Goal: Subscribe to service/newsletter

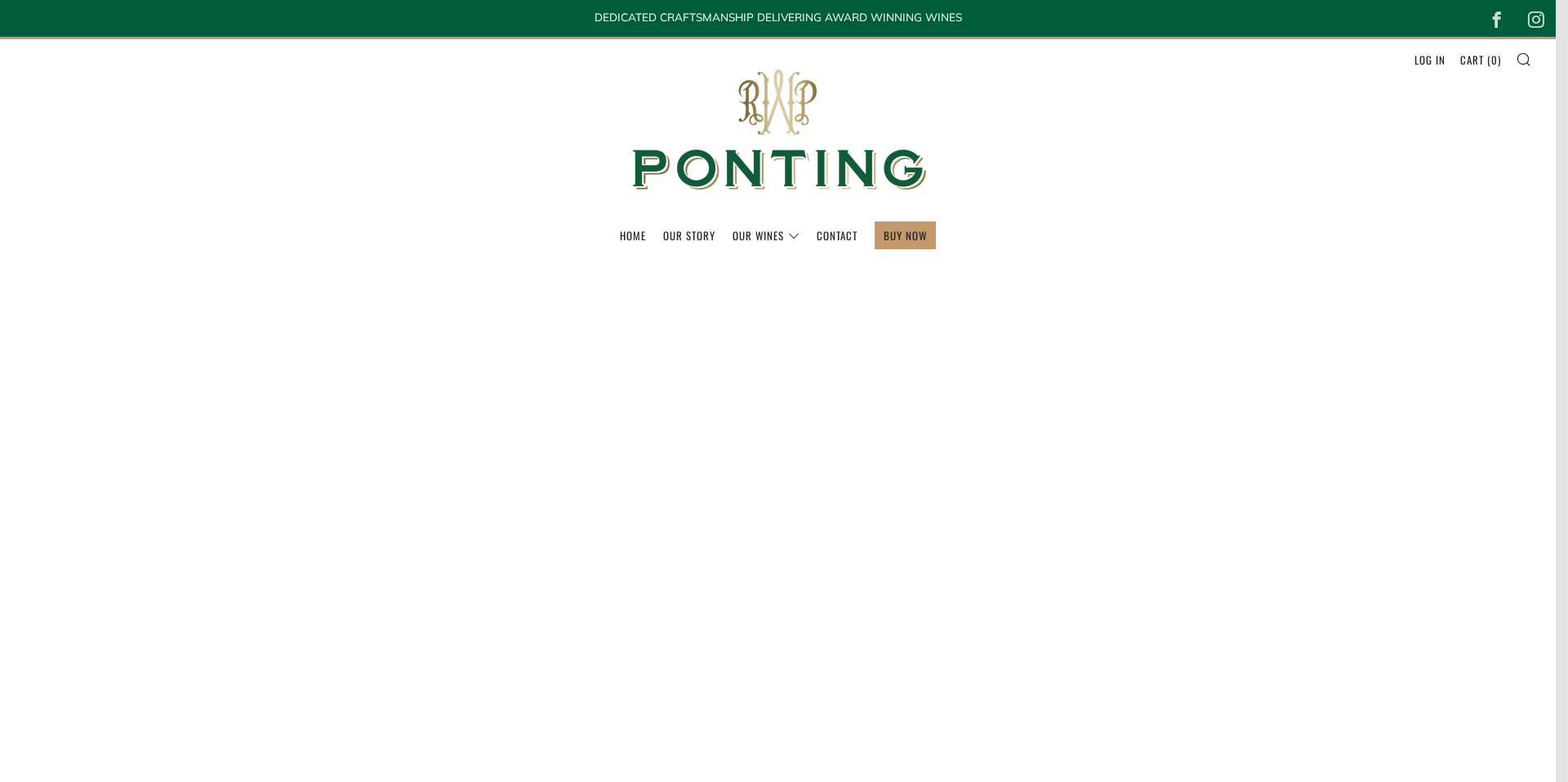
click at [901, 234] on div "Age verification By clicking enter you are verifying that you are old enough to…" at bounding box center [783, 309] width 408 height 270
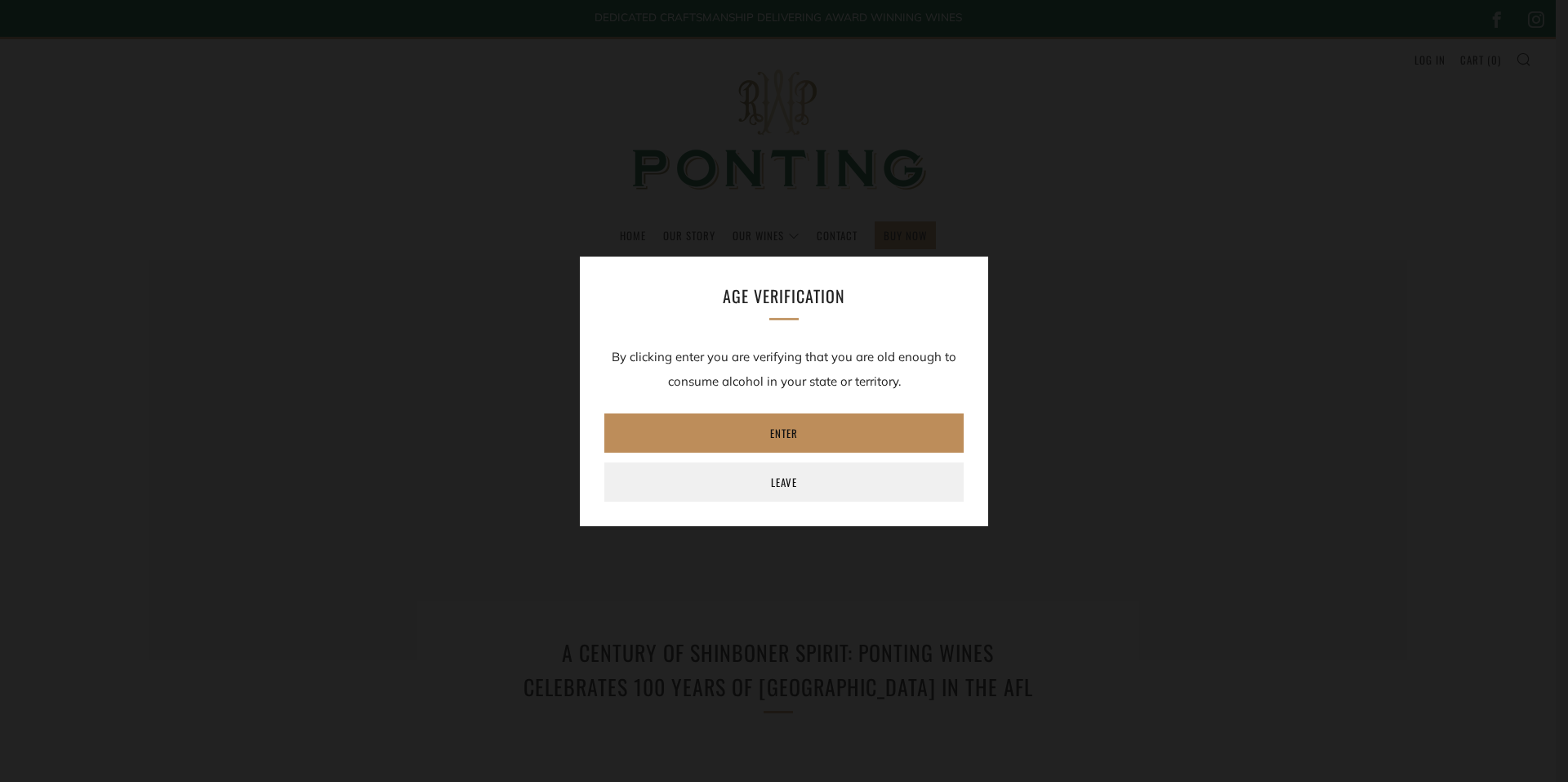
click at [773, 428] on link "Enter" at bounding box center [784, 433] width 359 height 40
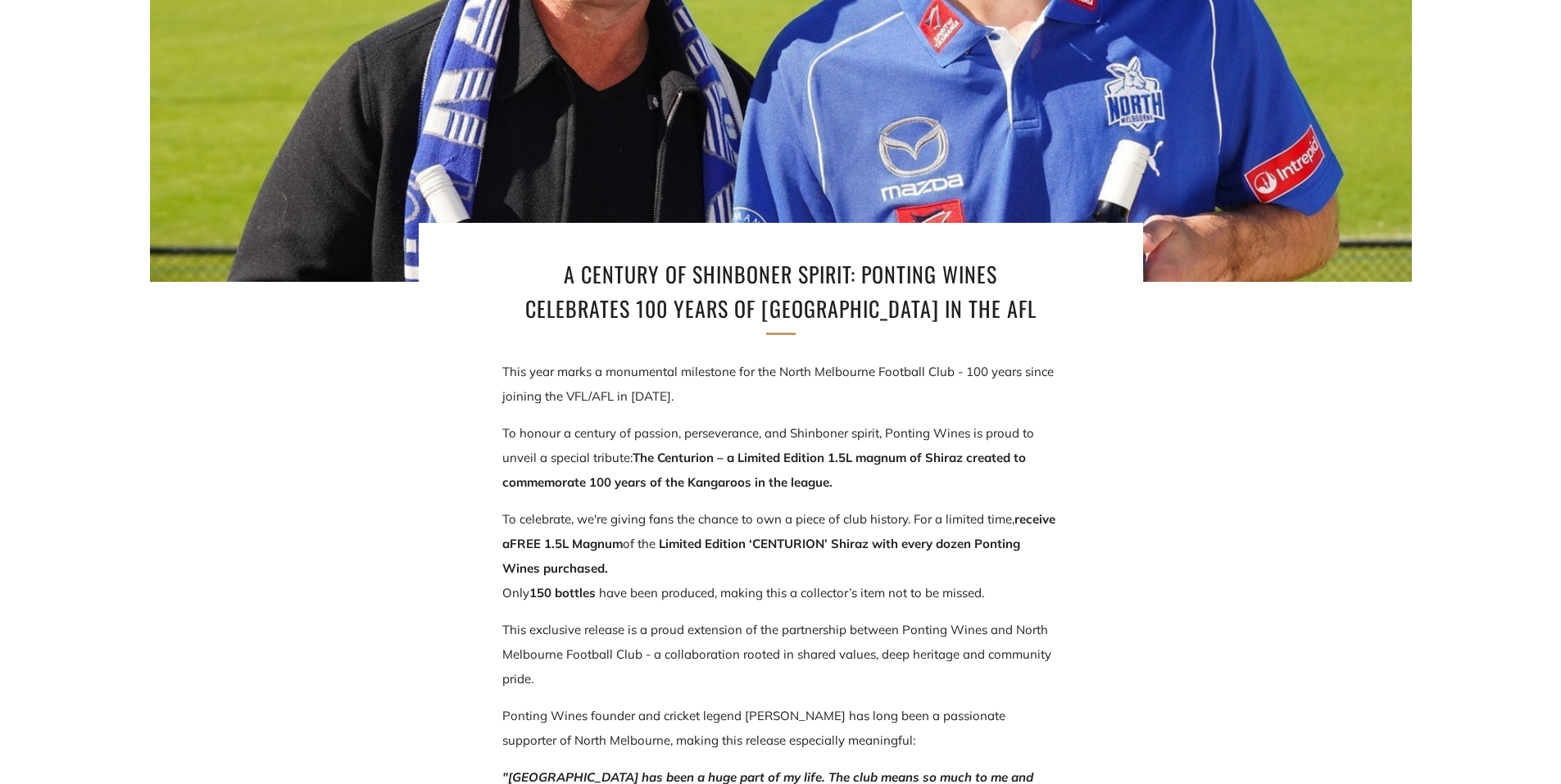
scroll to position [409, 0]
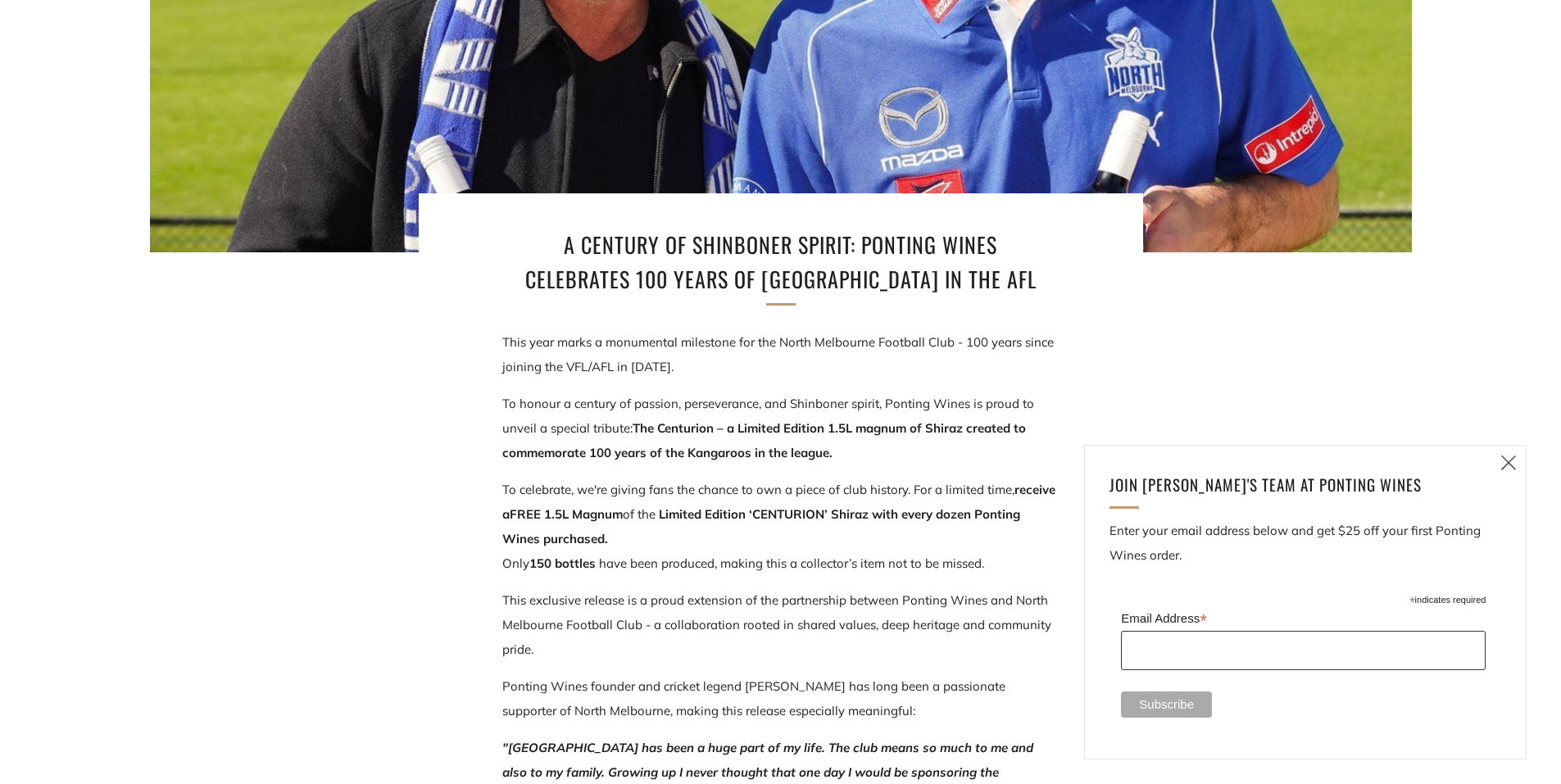
click at [1169, 652] on input "Email Address *" at bounding box center [1303, 651] width 365 height 40
type input "[EMAIL_ADDRESS][DOMAIN_NAME]"
click at [1150, 703] on input "Subscribe" at bounding box center [1166, 705] width 91 height 26
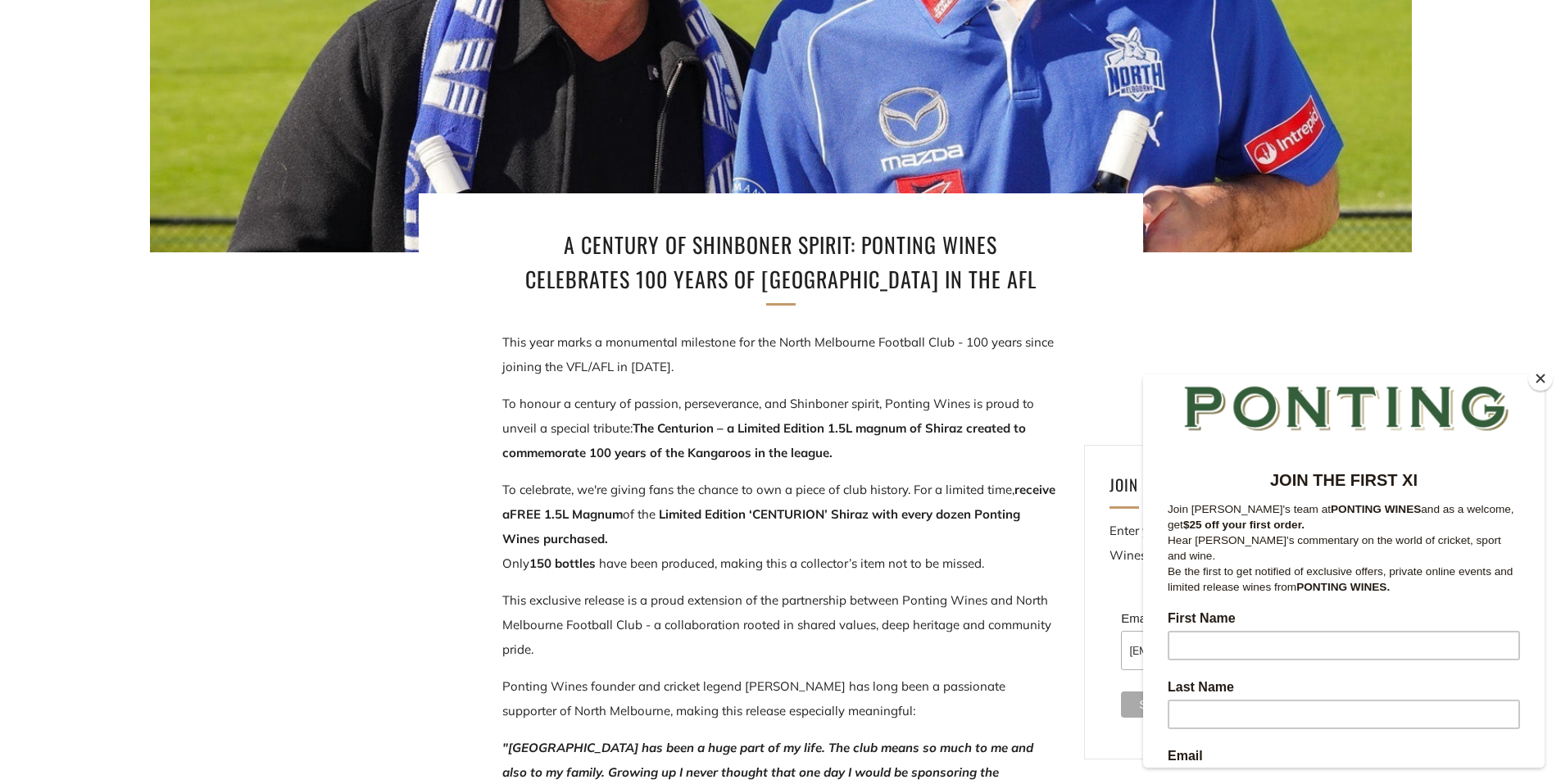
scroll to position [82, 0]
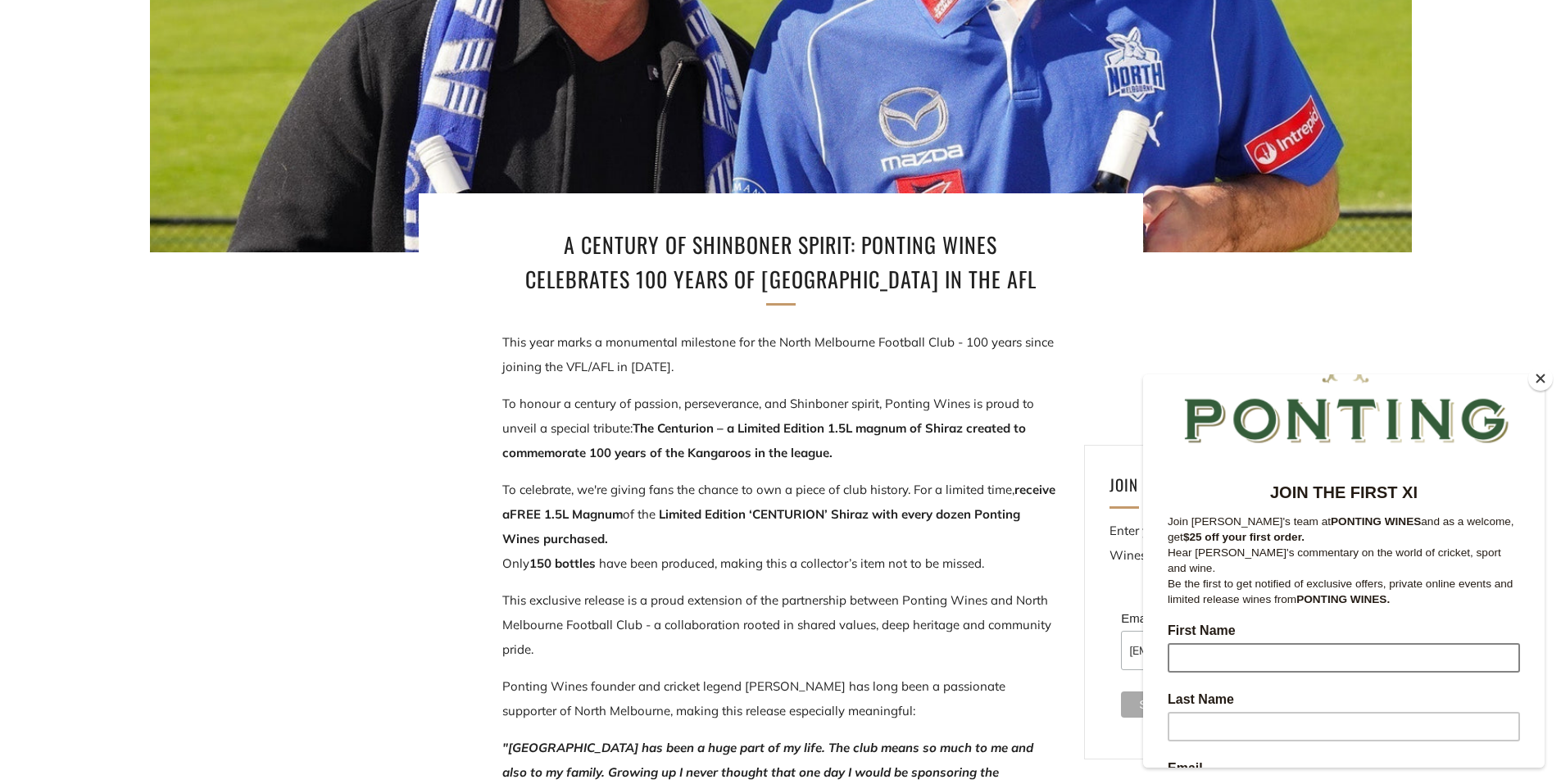
click at [1218, 643] on input "First Name" at bounding box center [1344, 658] width 352 height 30
type input "[PERSON_NAME]"
type input "[EMAIL_ADDRESS][DOMAIN_NAME]"
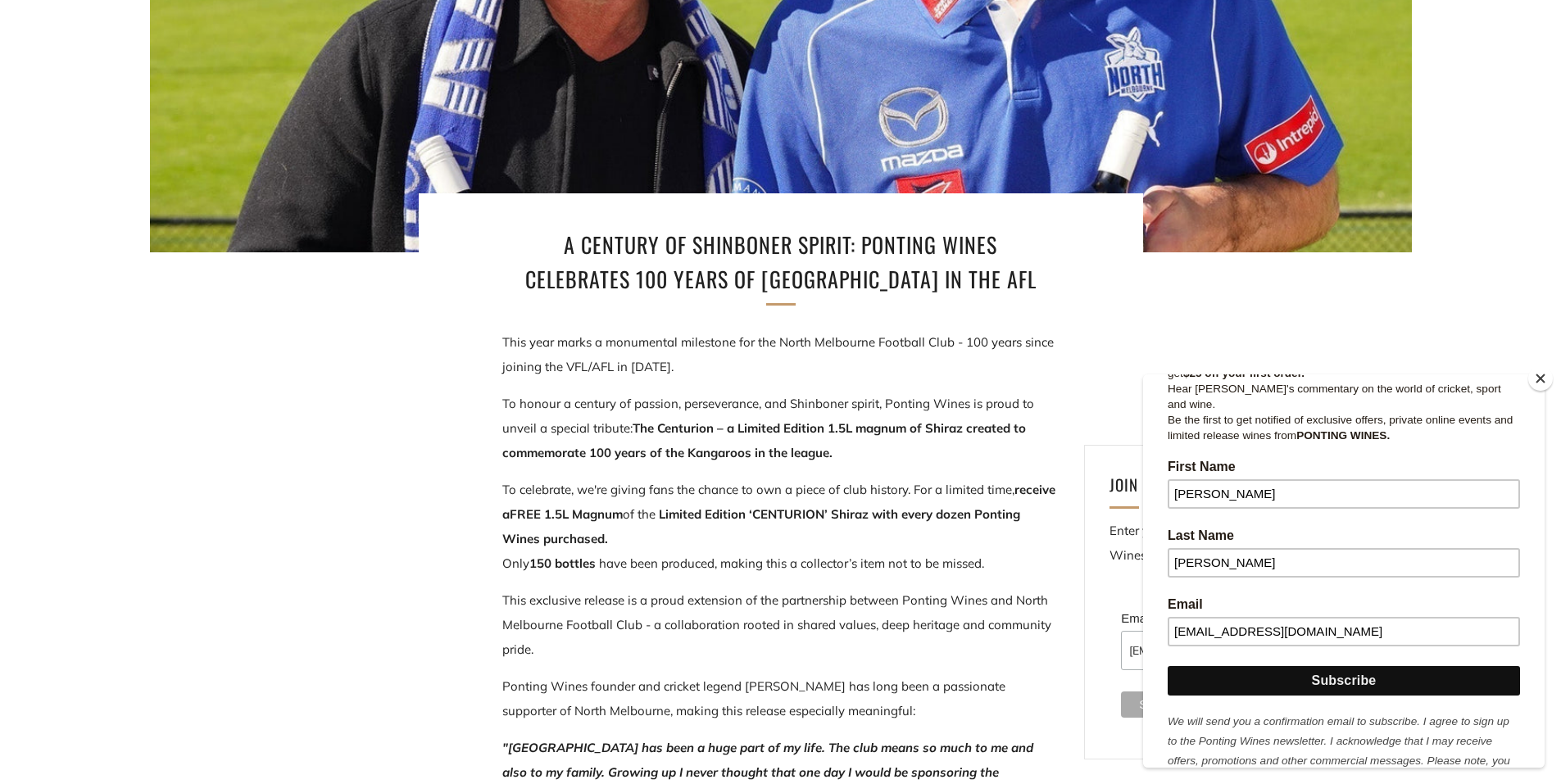
scroll to position [278, 0]
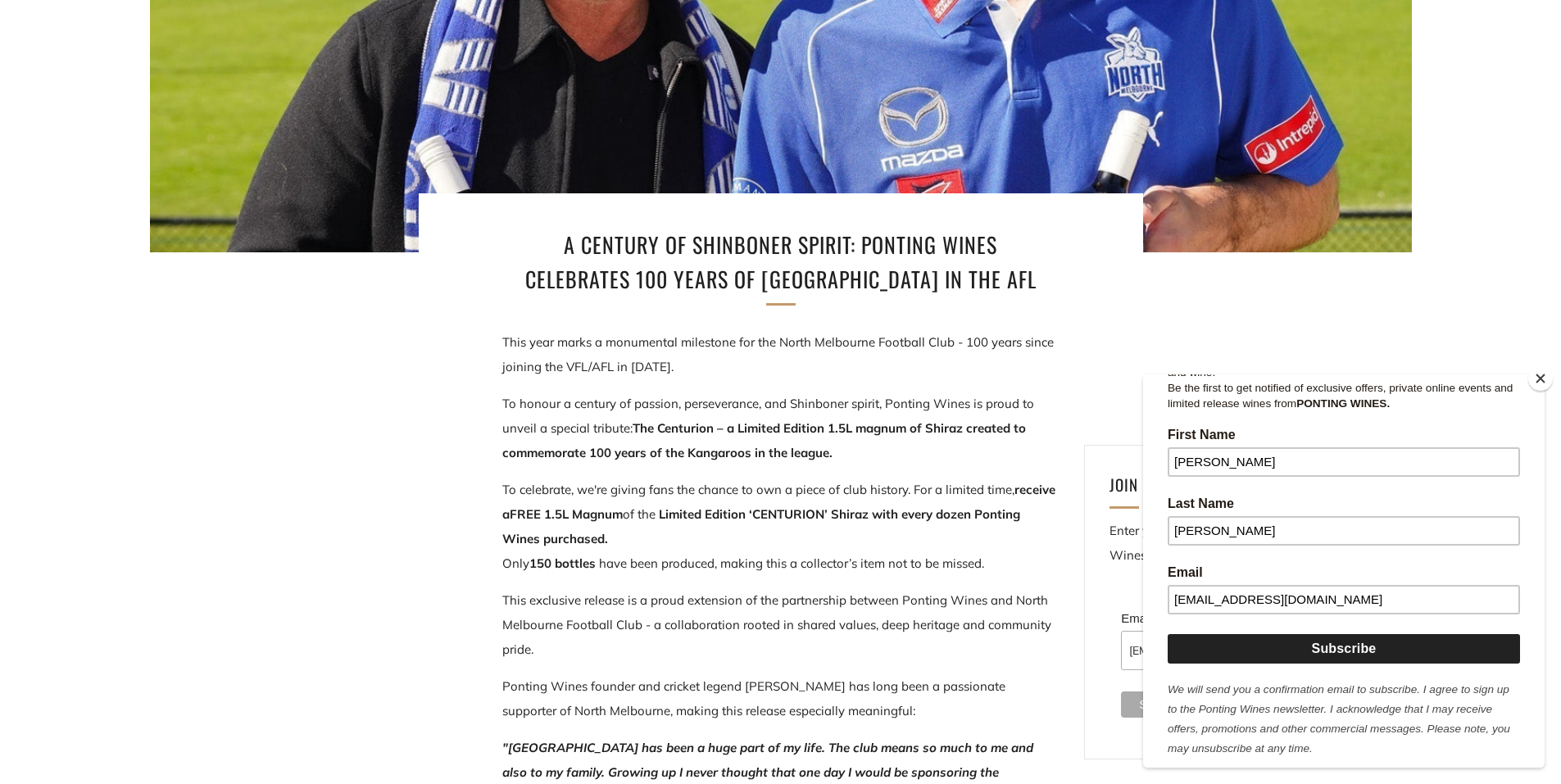
click at [1291, 636] on input "Subscribe" at bounding box center [1344, 649] width 352 height 30
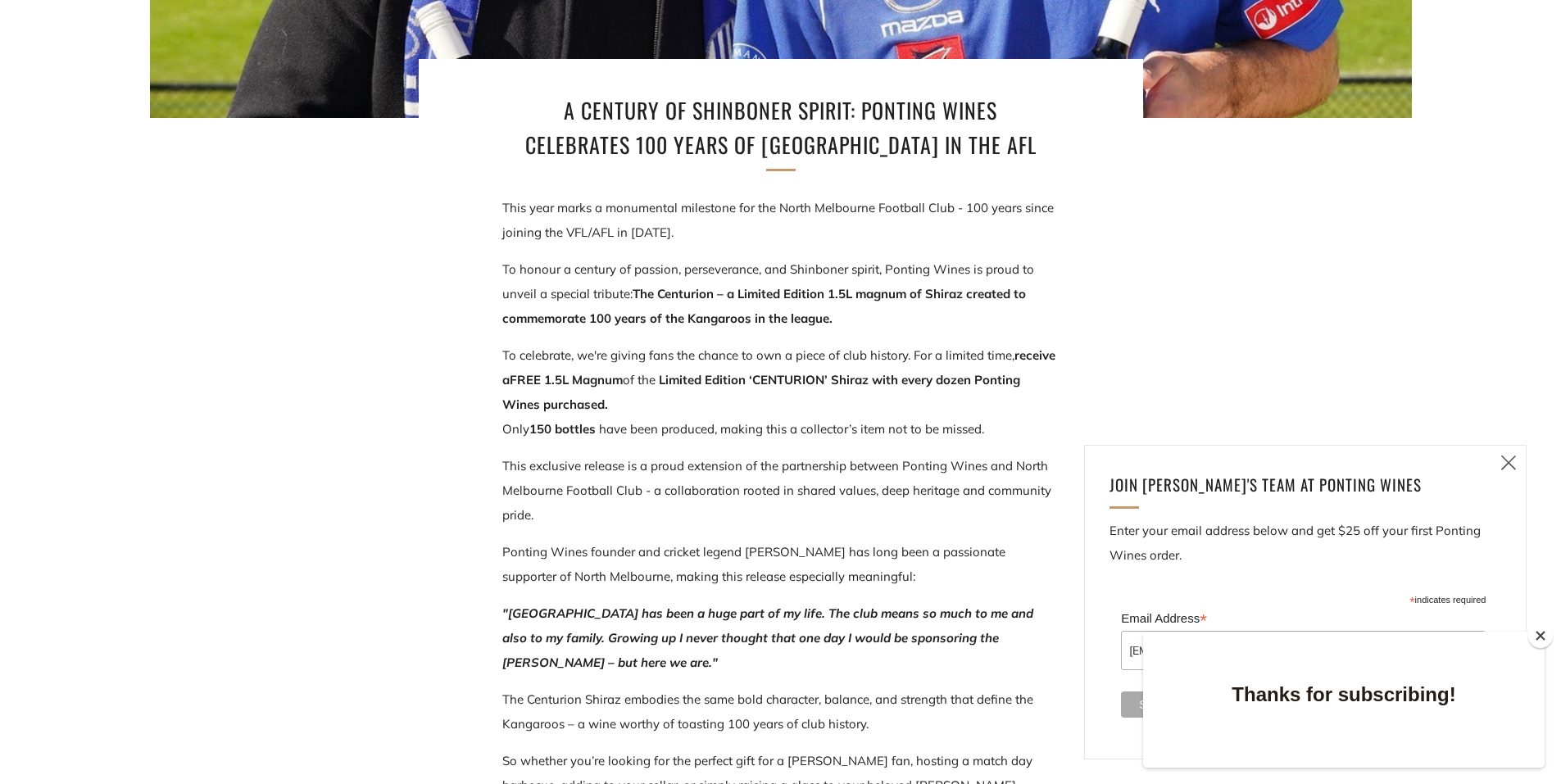
scroll to position [573, 0]
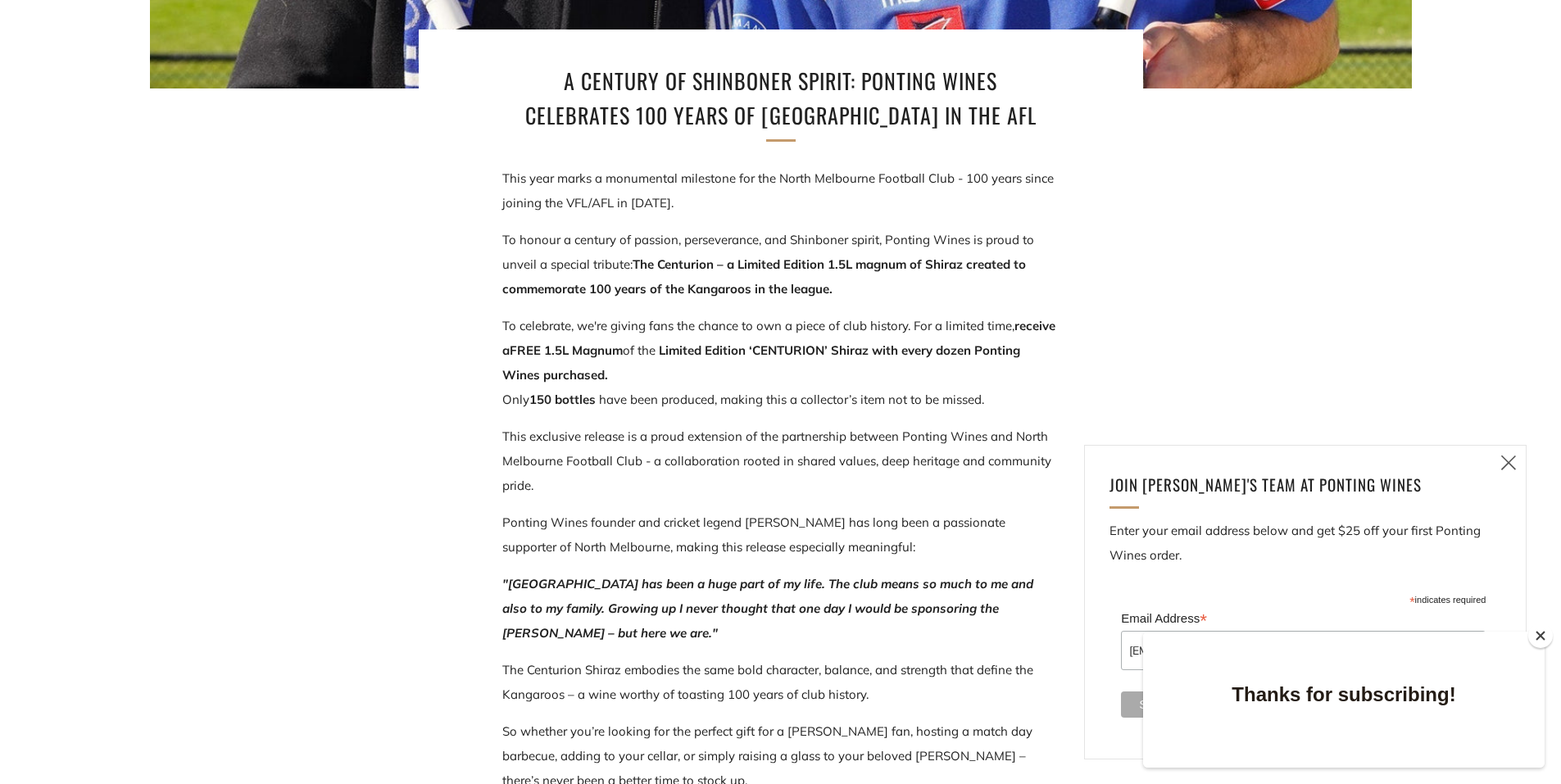
click at [1539, 633] on button "Close" at bounding box center [1541, 636] width 25 height 25
click at [1506, 466] on icon at bounding box center [1509, 462] width 20 height 21
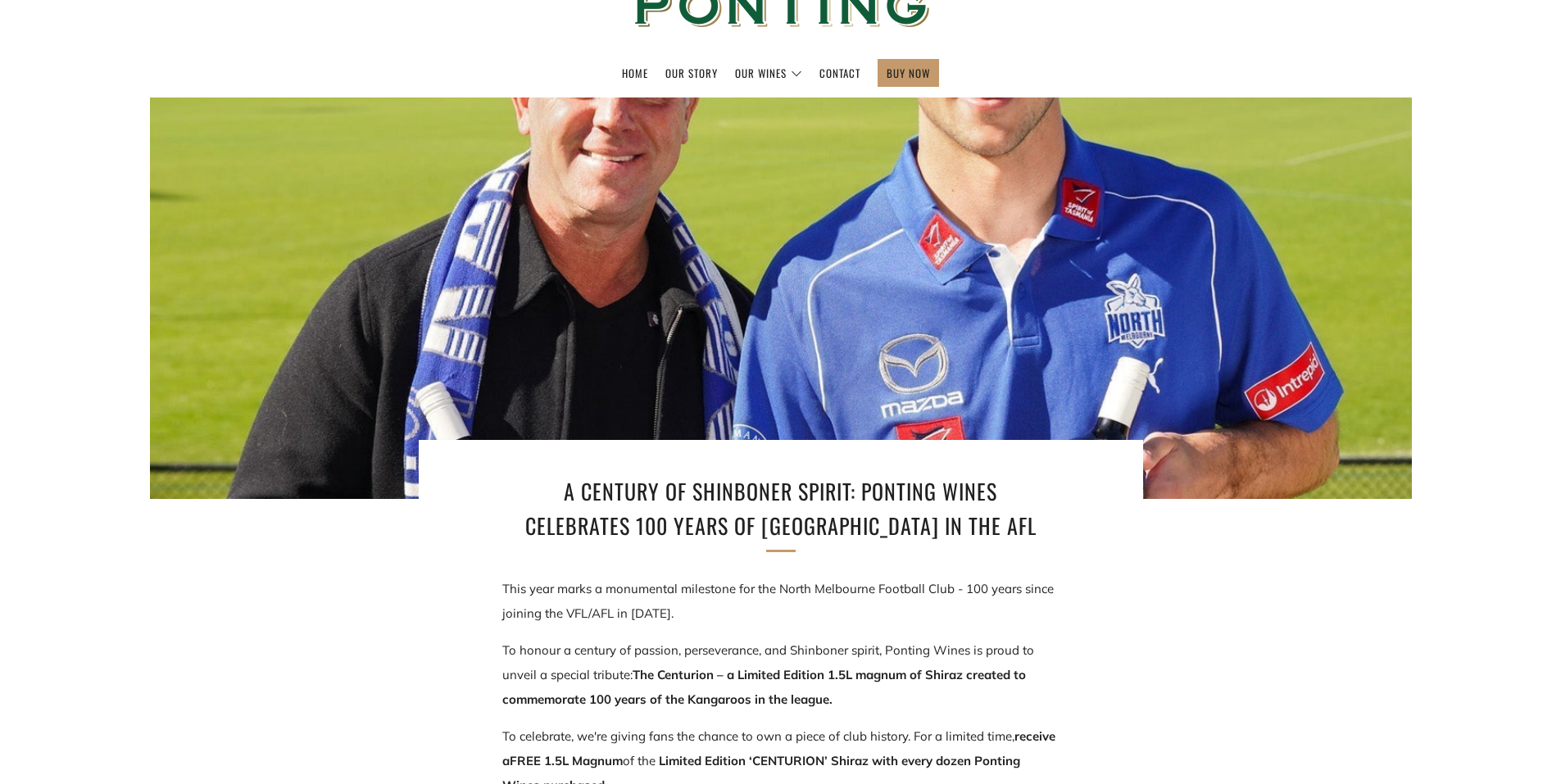
scroll to position [0, 0]
